Goal: Information Seeking & Learning: Learn about a topic

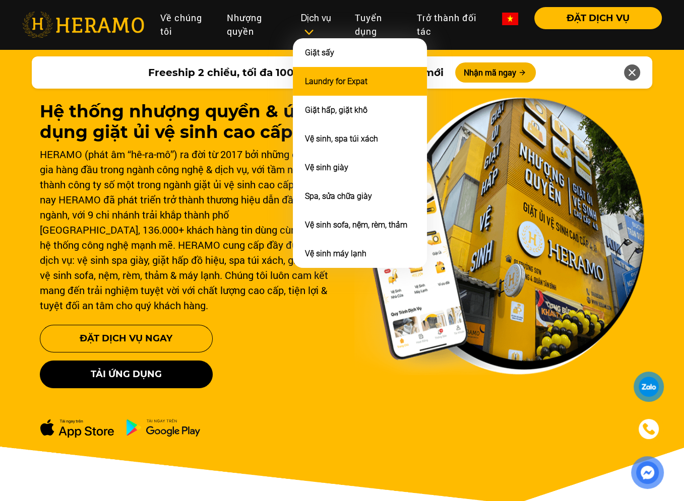
click at [321, 85] on link "Laundry for Expat" at bounding box center [336, 82] width 62 height 10
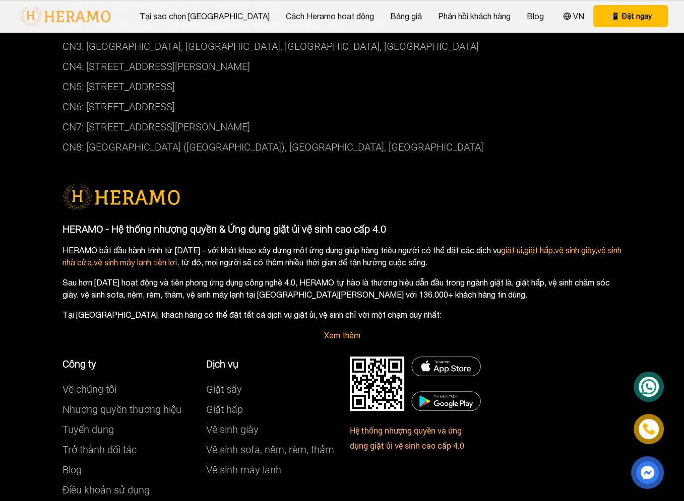
scroll to position [3884, 0]
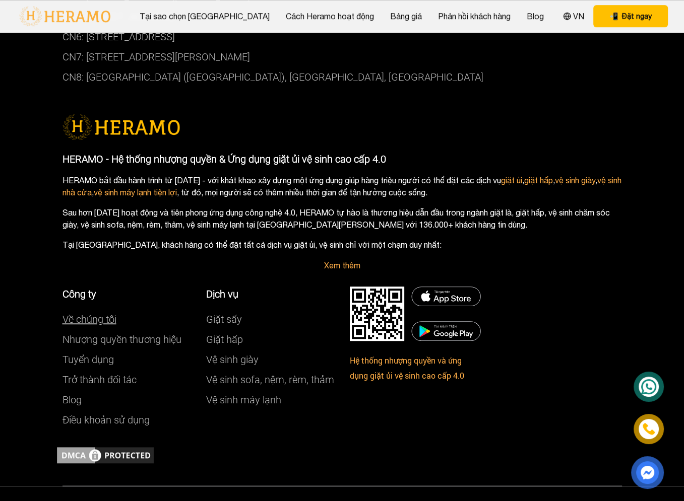
click at [98, 313] on link "Về chúng tôi" at bounding box center [89, 319] width 54 height 12
click at [348, 261] on link "Xem thêm" at bounding box center [342, 265] width 36 height 9
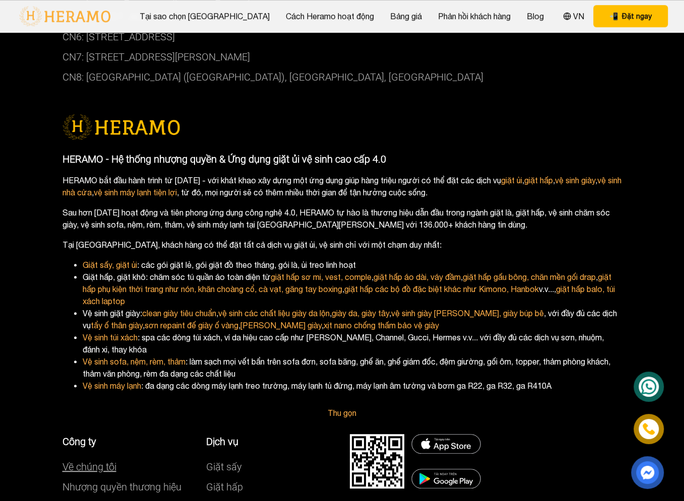
click at [93, 461] on link "Về chúng tôi" at bounding box center [89, 467] width 54 height 12
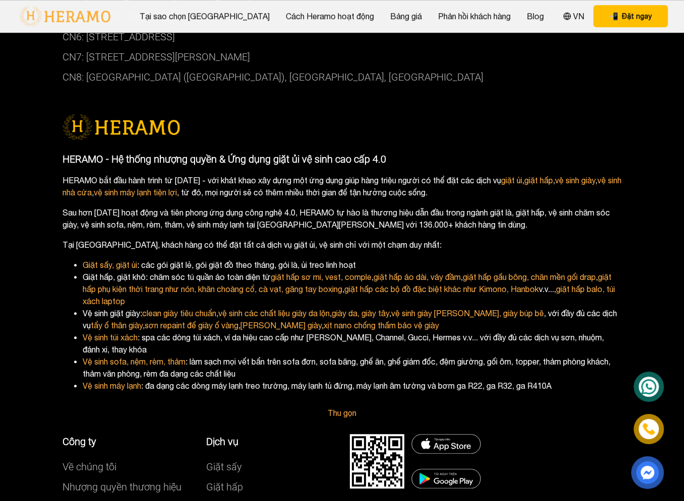
click at [105, 501] on link "Tuyển dụng" at bounding box center [87, 507] width 51 height 12
click at [103, 481] on link "Nhượng quyền thương hiệu" at bounding box center [121, 487] width 119 height 12
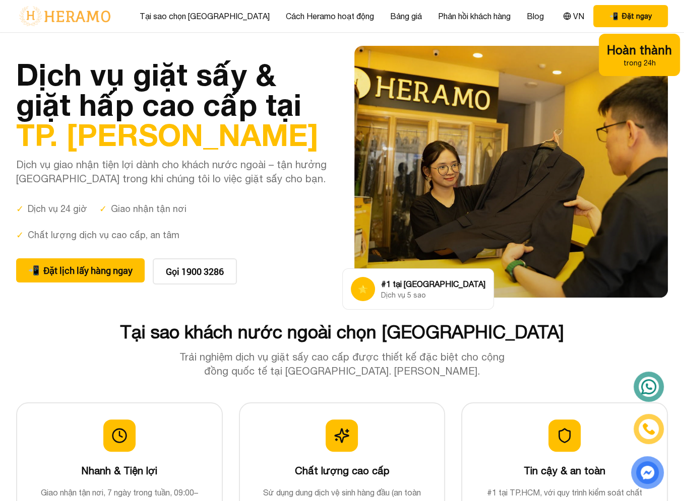
scroll to position [0, 0]
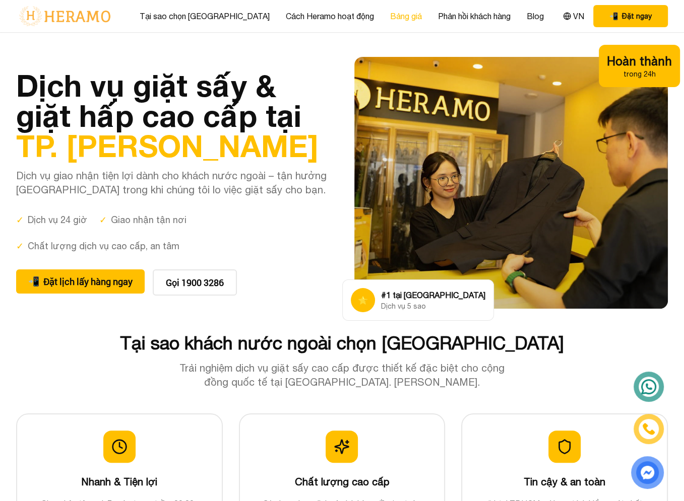
click at [390, 16] on link "Bảng giá" at bounding box center [406, 16] width 32 height 12
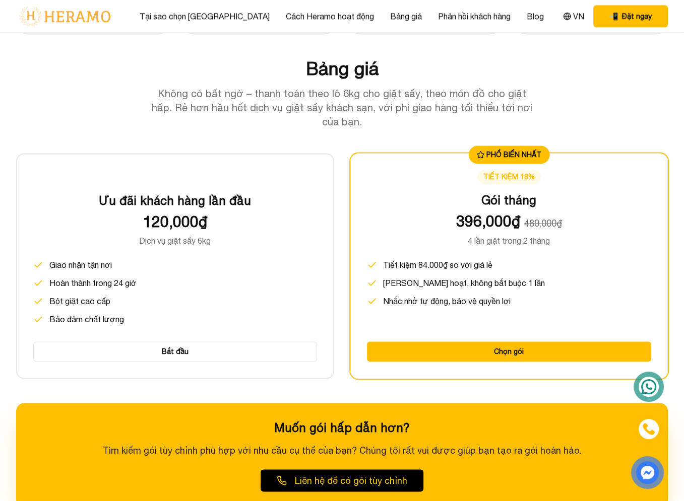
scroll to position [1285, 0]
